Goal: Check status: Check status

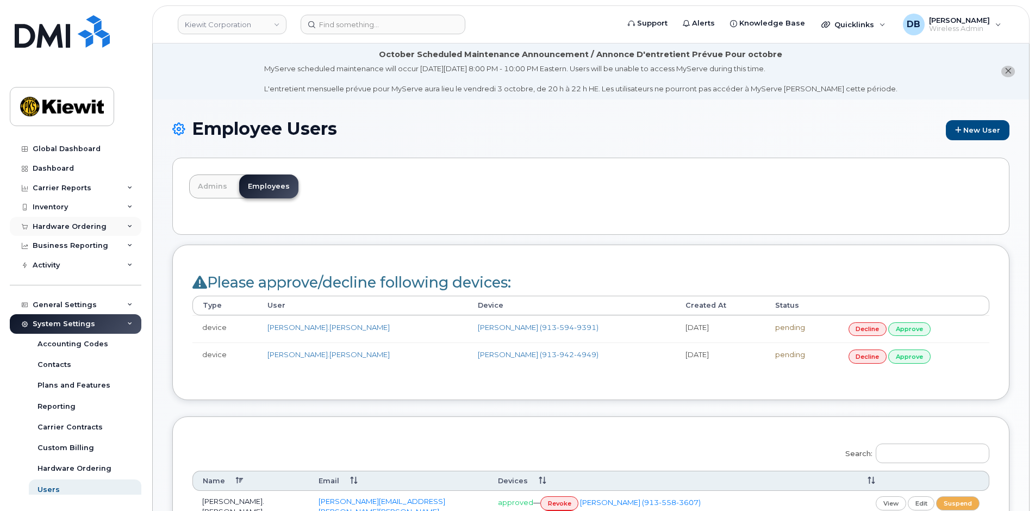
click at [56, 220] on div "Hardware Ordering" at bounding box center [76, 227] width 132 height 20
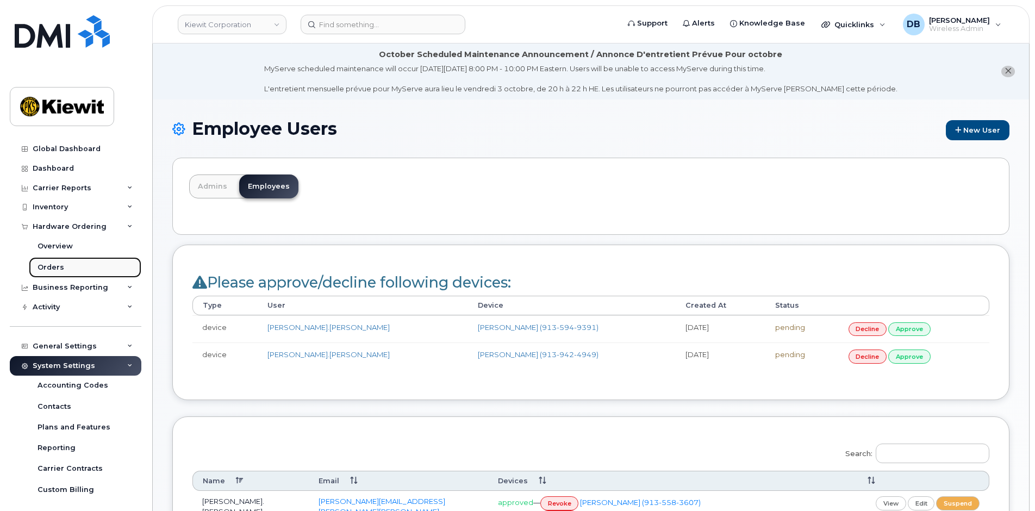
click at [54, 263] on div "Orders" at bounding box center [51, 268] width 27 height 10
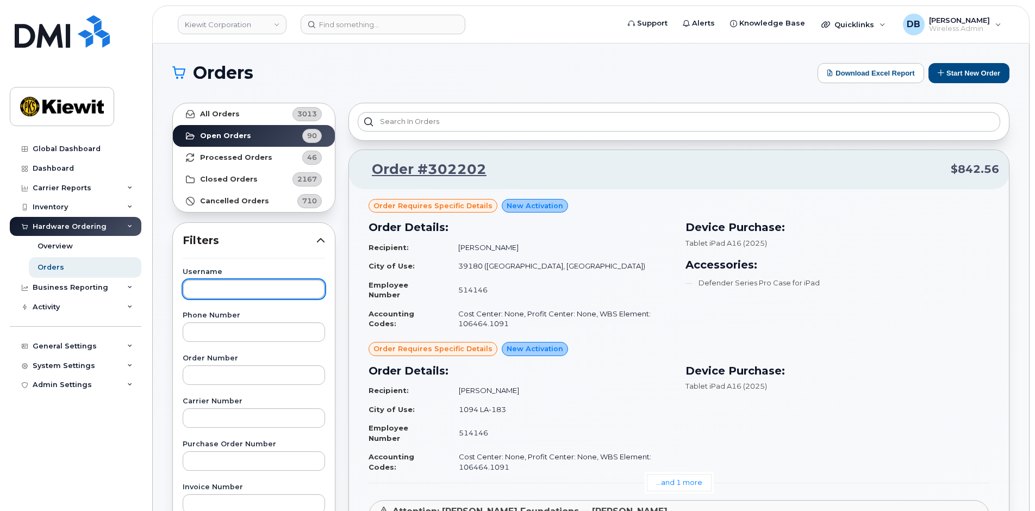
click at [216, 289] on input "text" at bounding box center [254, 290] width 142 height 20
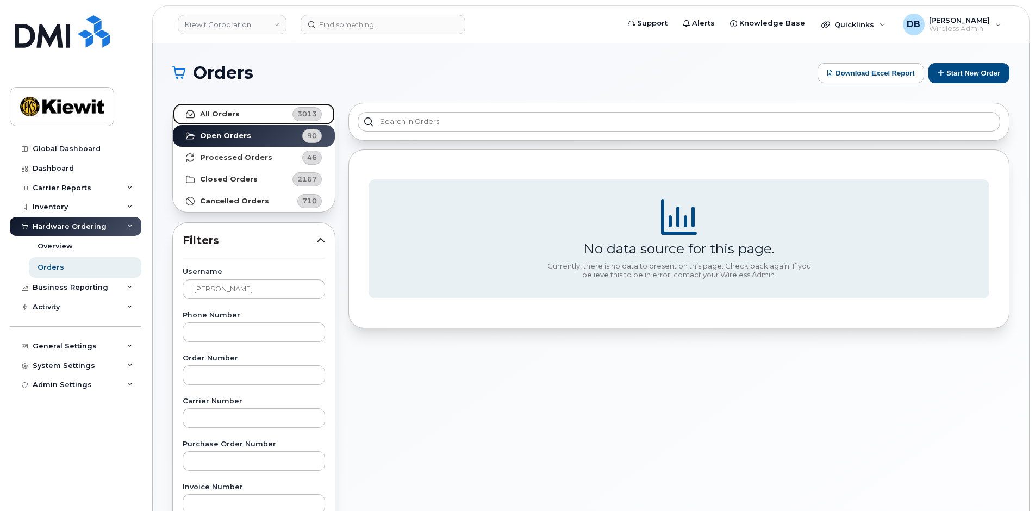
click at [238, 113] on link "All Orders 3013" at bounding box center [254, 114] width 162 height 22
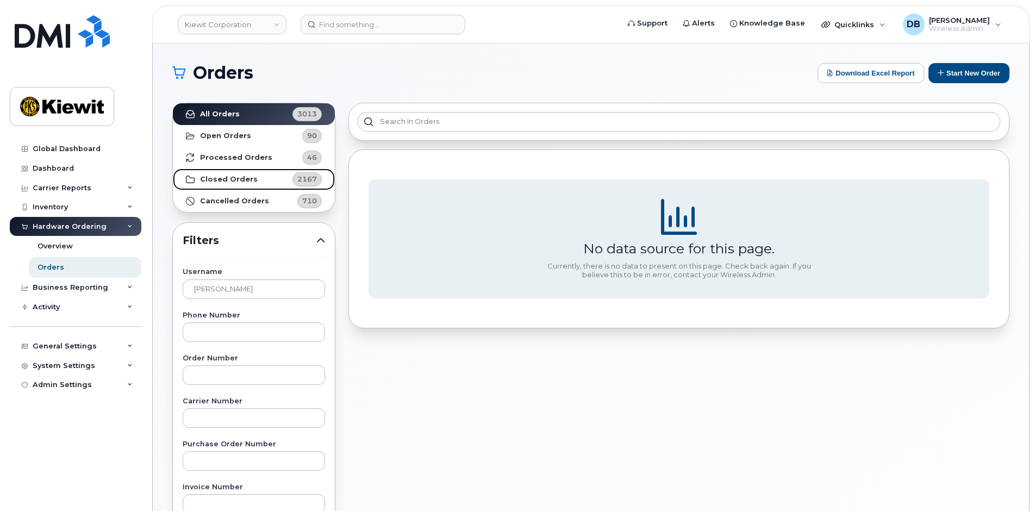
click at [251, 180] on strong "Closed Orders" at bounding box center [229, 179] width 58 height 9
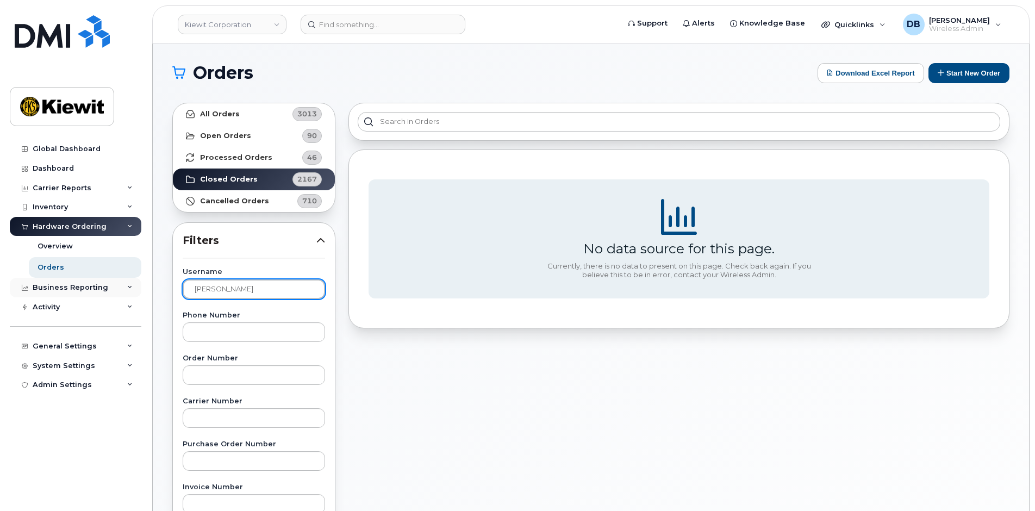
drag, startPoint x: 243, startPoint y: 290, endPoint x: 95, endPoint y: 287, distance: 147.4
click at [153, 287] on div "Kiewit Corporation Support Alerts Knowledge Base Quicklinks Suspend / Cancel De…" at bounding box center [591, 459] width 877 height 830
type input "alicia edsen"
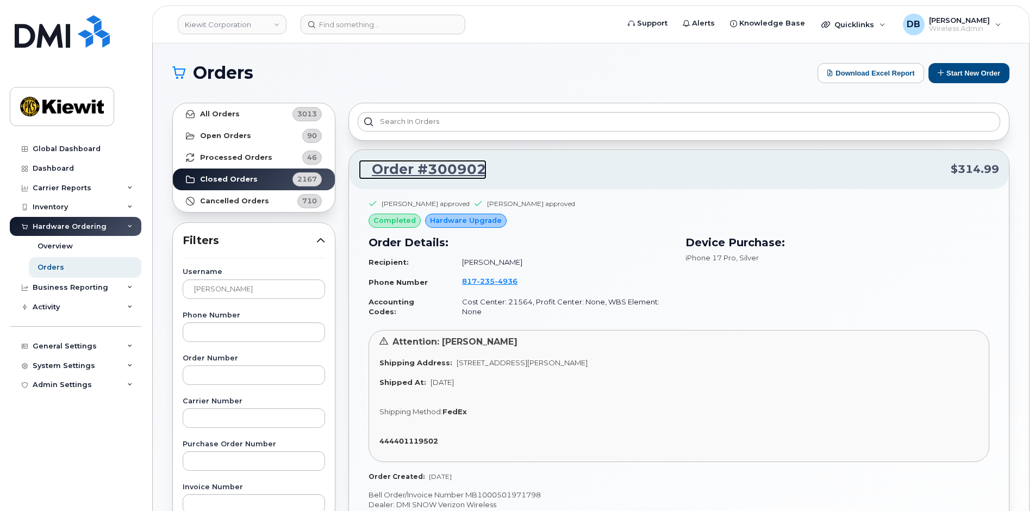
click at [444, 175] on link "Order #300902" at bounding box center [423, 170] width 128 height 20
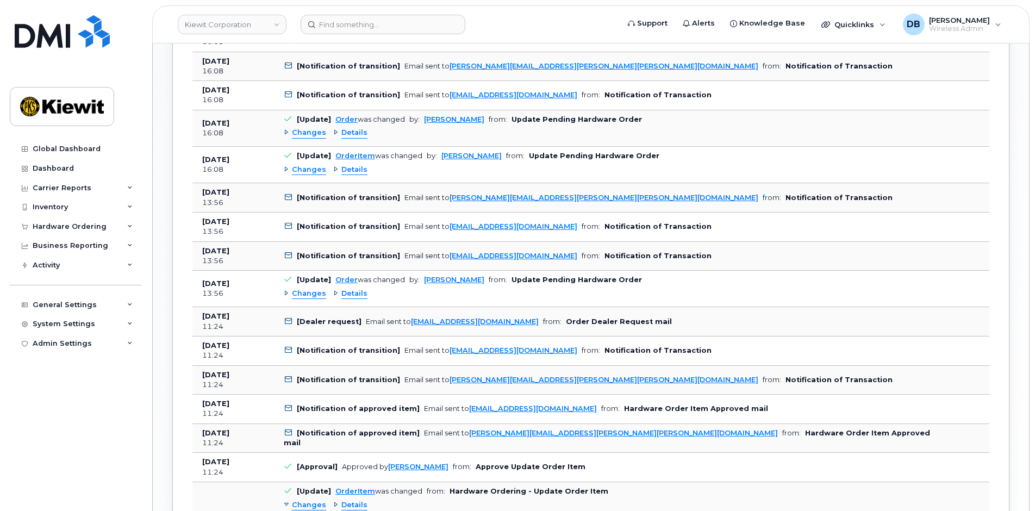
scroll to position [890, 0]
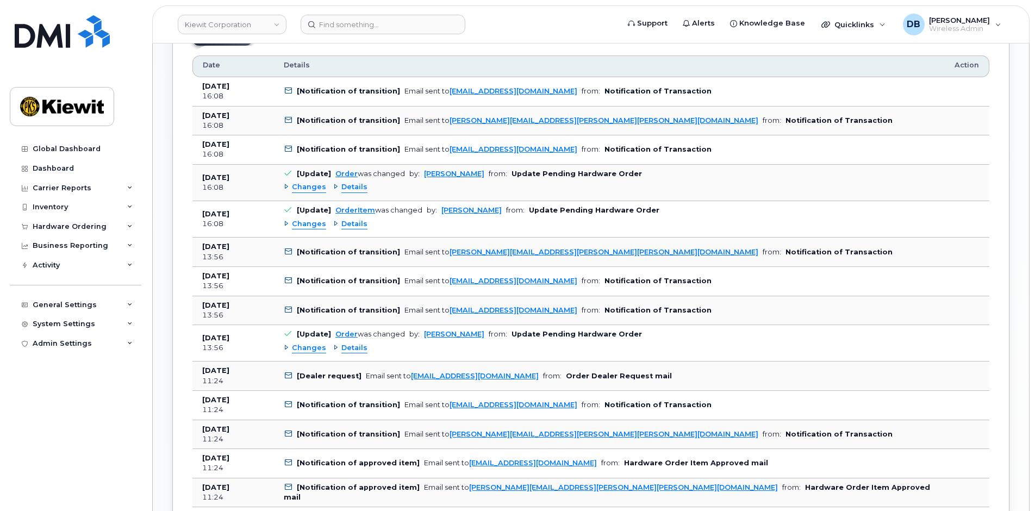
click at [308, 348] on span "Changes" at bounding box center [309, 348] width 34 height 10
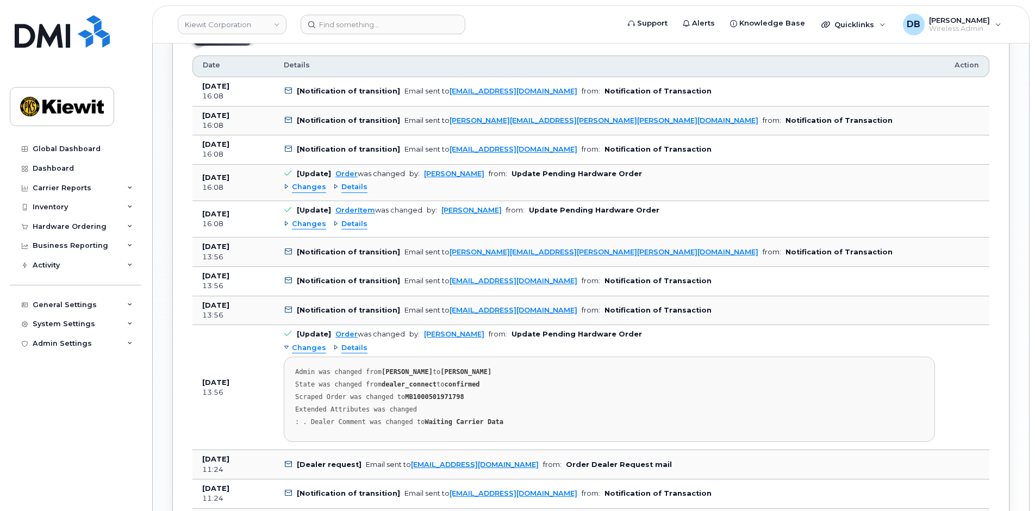
click at [424, 395] on strong "MB1000501971798" at bounding box center [434, 397] width 59 height 8
click at [425, 395] on strong "MB1000501971798" at bounding box center [434, 397] width 59 height 8
copy strong "MB1000501971798"
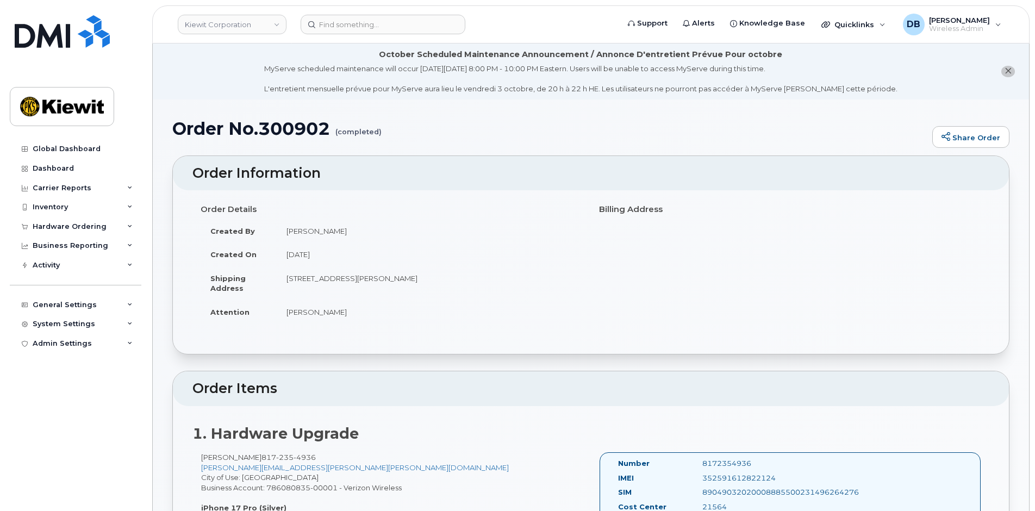
scroll to position [109, 0]
